Goal: Find specific page/section: Find specific page/section

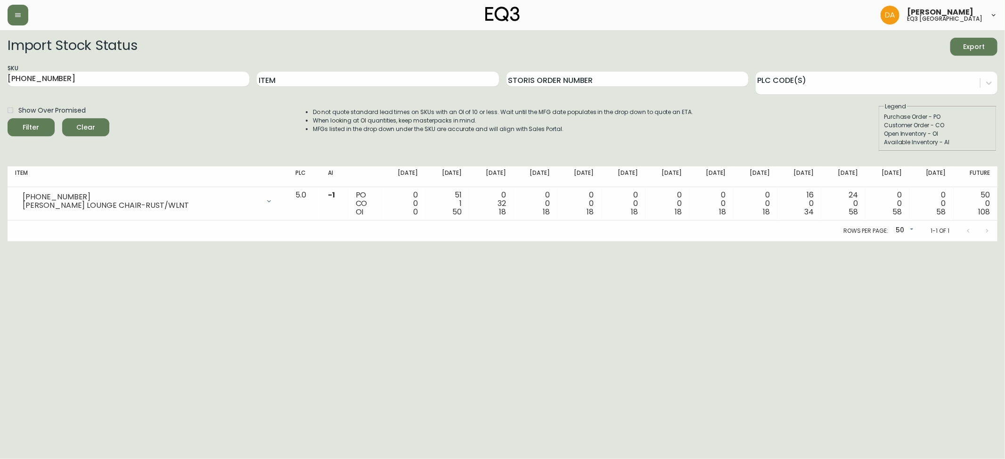
drag, startPoint x: 86, startPoint y: 122, endPoint x: 378, endPoint y: 59, distance: 298.7
click at [87, 122] on span "Clear" at bounding box center [86, 128] width 32 height 12
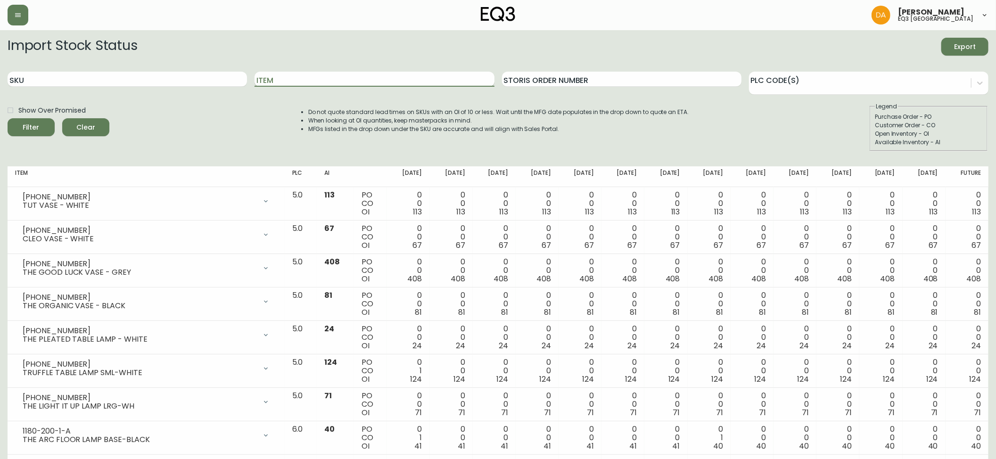
click at [359, 79] on input "Item" at bounding box center [373, 79] width 239 height 15
type input "ANCHOR"
click at [21, 124] on span "Filter" at bounding box center [31, 128] width 32 height 12
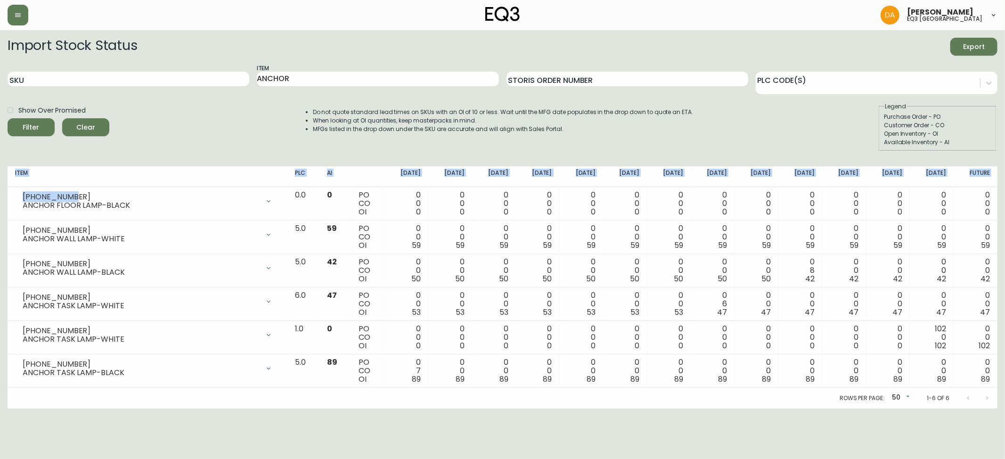
drag, startPoint x: 70, startPoint y: 196, endPoint x: 0, endPoint y: 200, distance: 70.3
click at [0, 200] on main "Import Stock Status Export SKU Item ANCHOR Storis Order Number PLC Code(s) Show…" at bounding box center [502, 219] width 1005 height 378
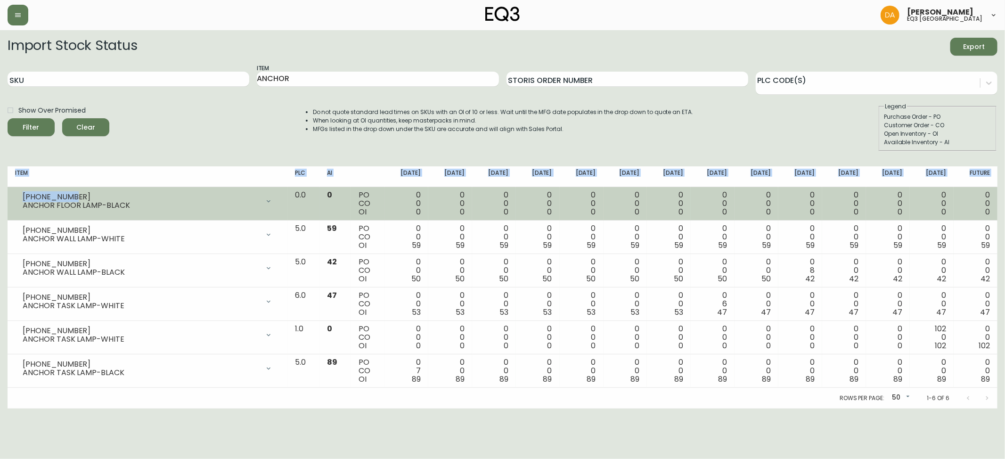
click at [55, 198] on div "[PHONE_NUMBER]" at bounding box center [141, 197] width 237 height 8
drag, startPoint x: 79, startPoint y: 195, endPoint x: 17, endPoint y: 198, distance: 62.3
click at [17, 198] on div "[PHONE_NUMBER] ANCHOR FLOOR LAMP-BLACK" at bounding box center [147, 201] width 265 height 21
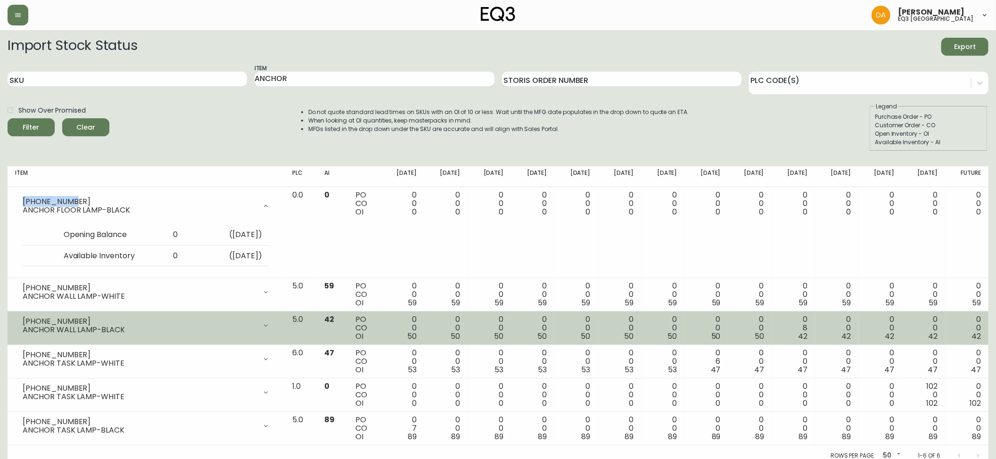
copy div "[PHONE_NUMBER]"
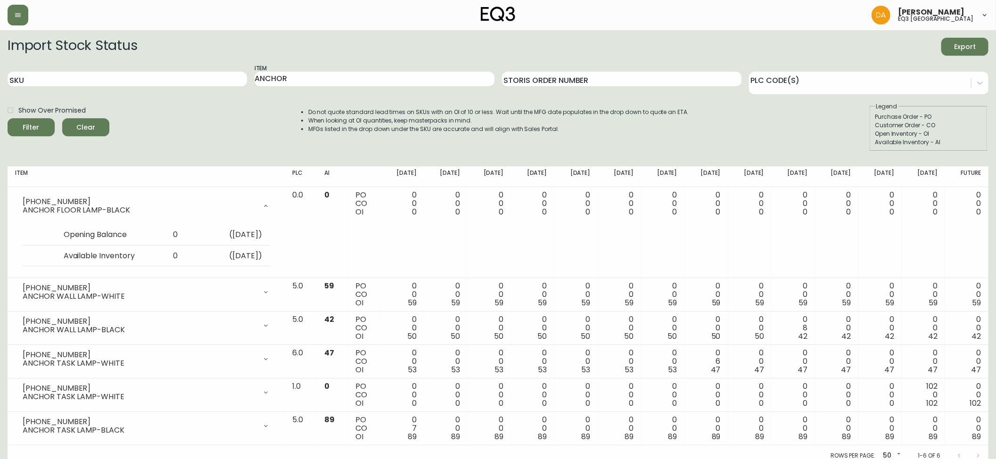
click at [0, 349] on main "Import Stock Status Export SKU Item ANCHOR Storis Order Number PLC Code(s) Show…" at bounding box center [498, 248] width 996 height 436
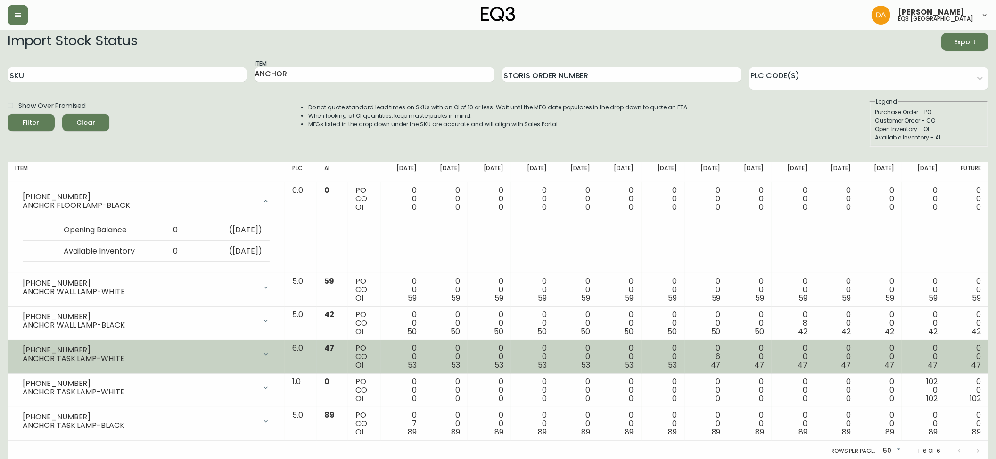
scroll to position [8, 0]
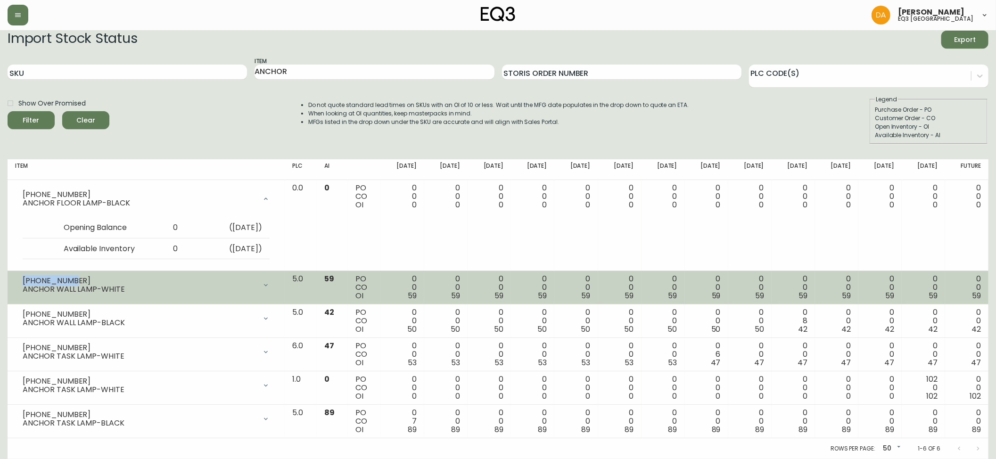
drag, startPoint x: 59, startPoint y: 279, endPoint x: 22, endPoint y: 285, distance: 37.7
click at [22, 285] on div "[PHONE_NUMBER] ANCHOR WALL LAMP-WHITE" at bounding box center [146, 285] width 262 height 21
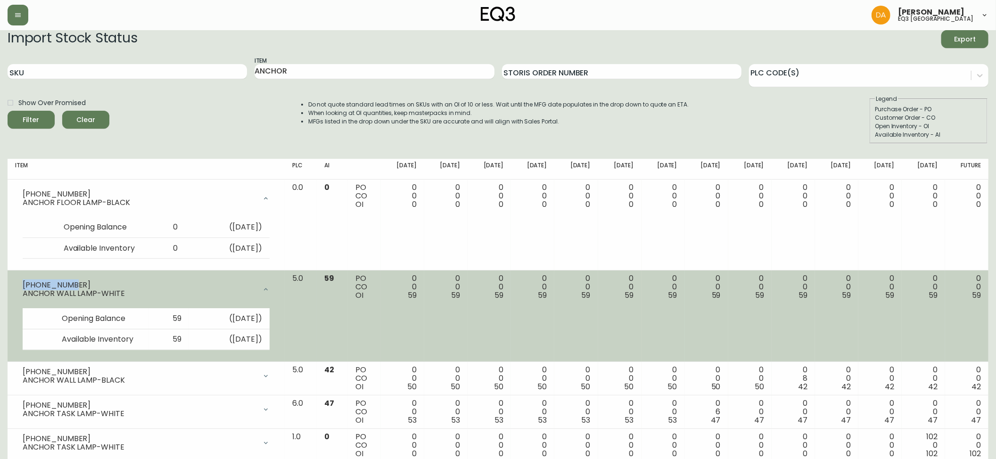
copy div "[PHONE_NUMBER]"
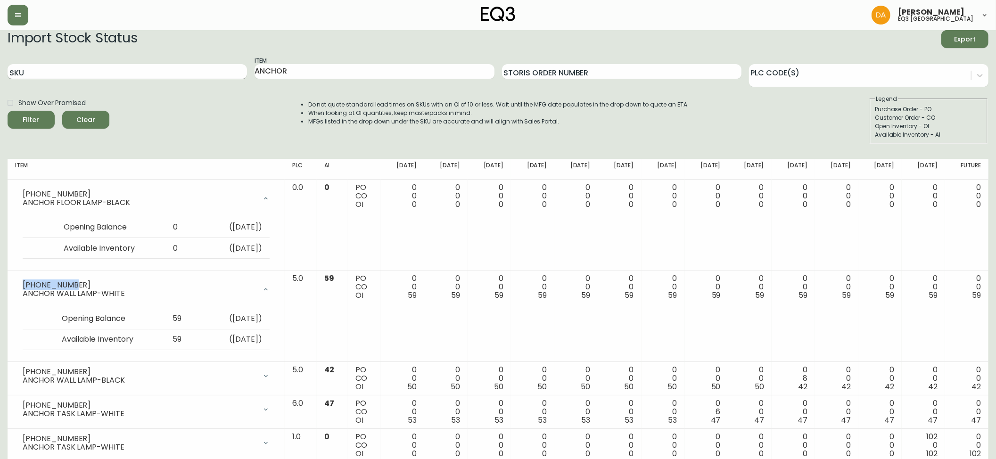
click at [34, 67] on input "SKU" at bounding box center [127, 71] width 239 height 15
paste input "[PHONE_NUMBER]"
type input "[PHONE_NUMBER]"
click at [32, 117] on icon "submit" at bounding box center [28, 119] width 12 height 12
